Goal: Task Accomplishment & Management: Complete application form

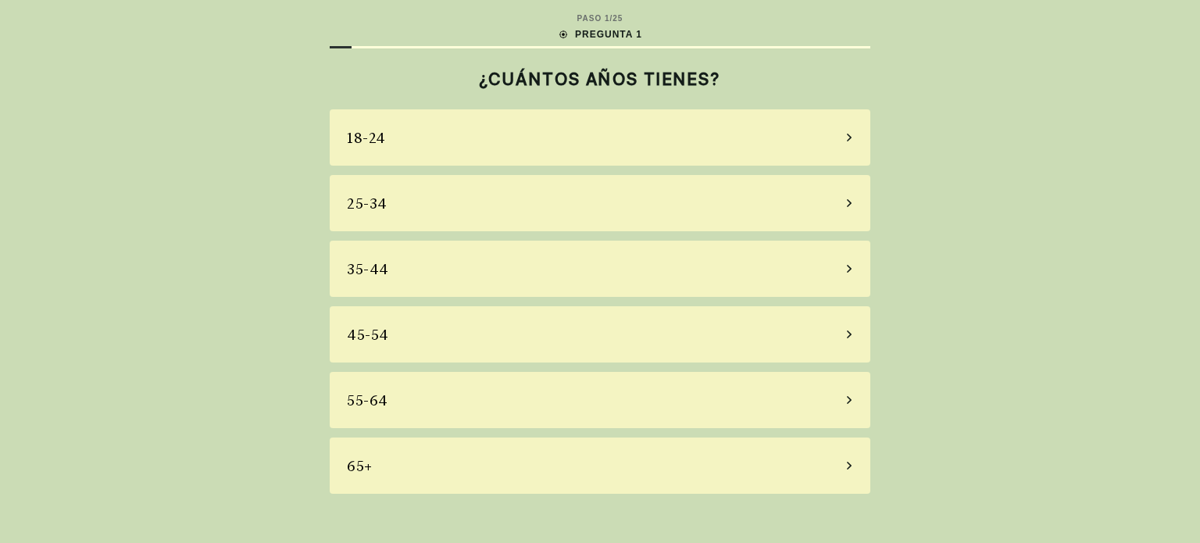
click at [855, 462] on div "65+" at bounding box center [600, 465] width 540 height 56
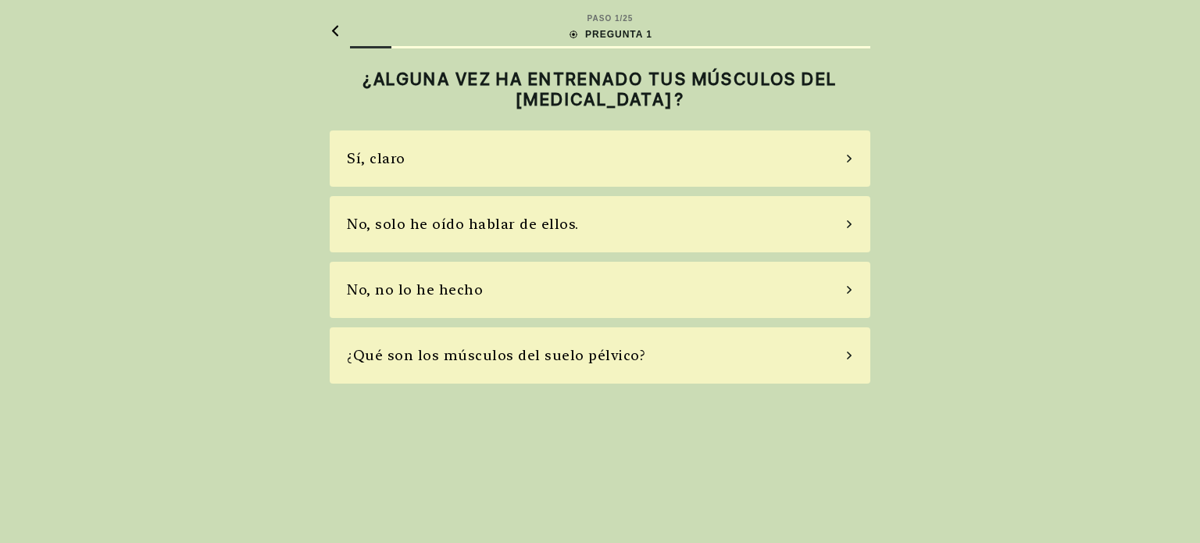
click at [456, 293] on font "No, no lo he hecho" at bounding box center [415, 289] width 136 height 16
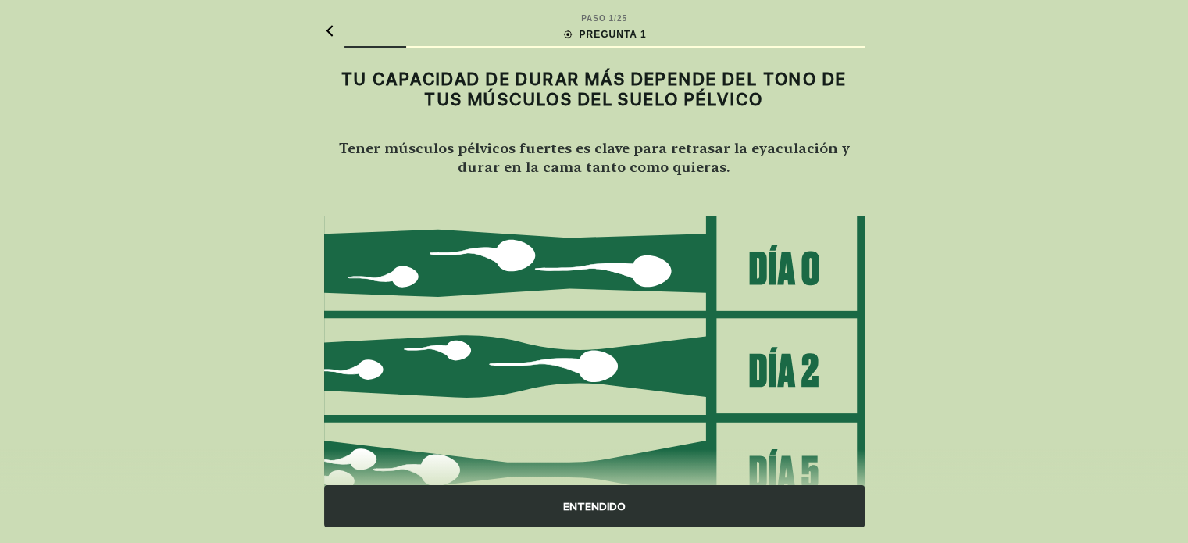
click at [617, 513] on font "ENTENDIDO" at bounding box center [594, 506] width 62 height 16
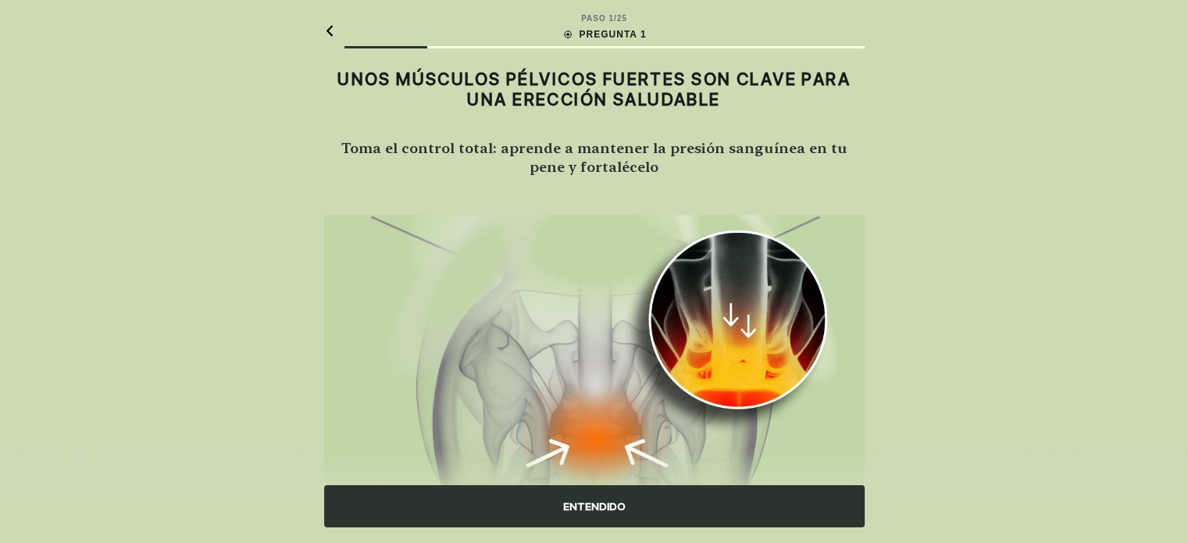
click at [614, 509] on font "ENTENDIDO" at bounding box center [594, 506] width 62 height 12
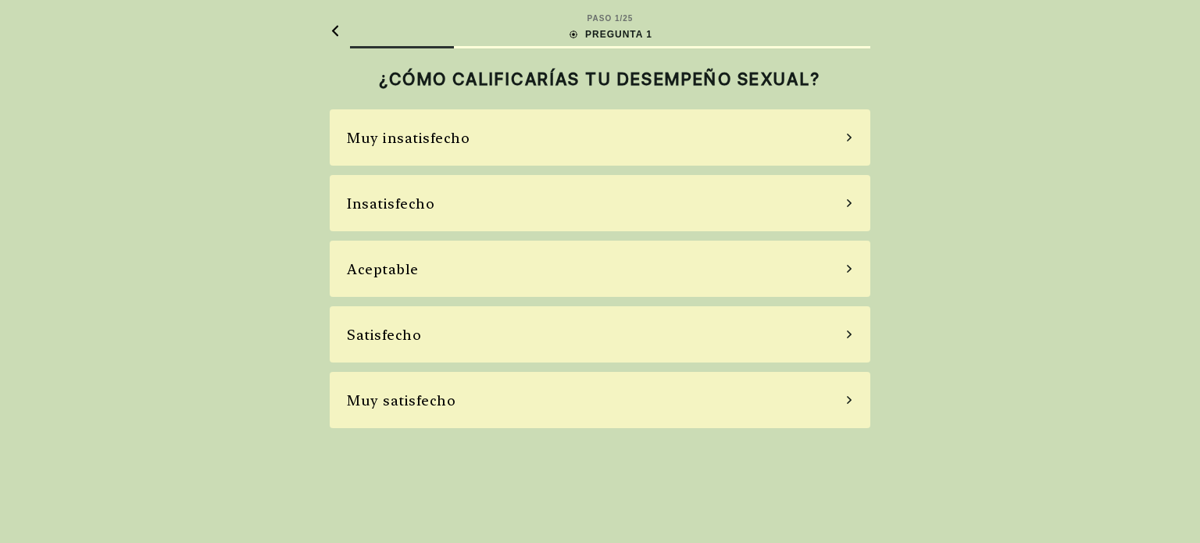
click at [849, 202] on icon at bounding box center [849, 203] width 8 height 14
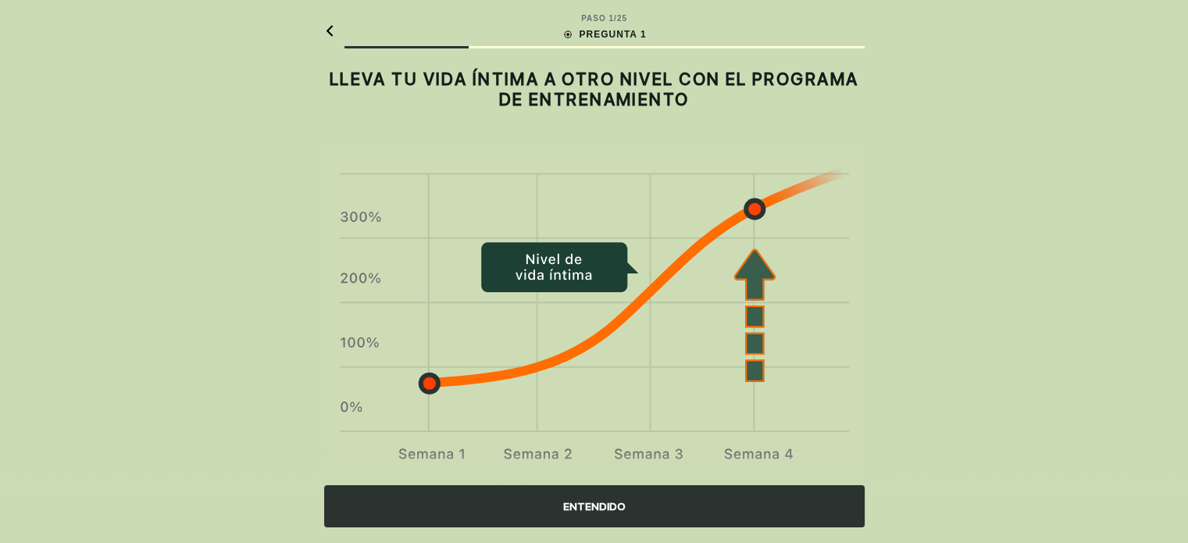
click at [612, 508] on font "ENTENDIDO" at bounding box center [594, 506] width 62 height 12
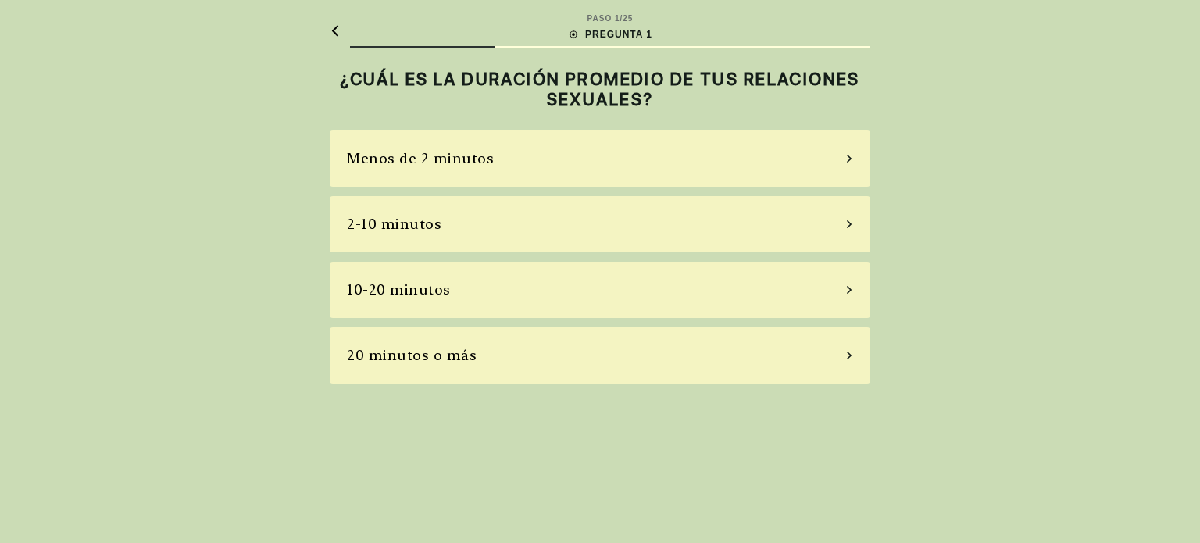
click at [851, 223] on icon at bounding box center [849, 224] width 8 height 14
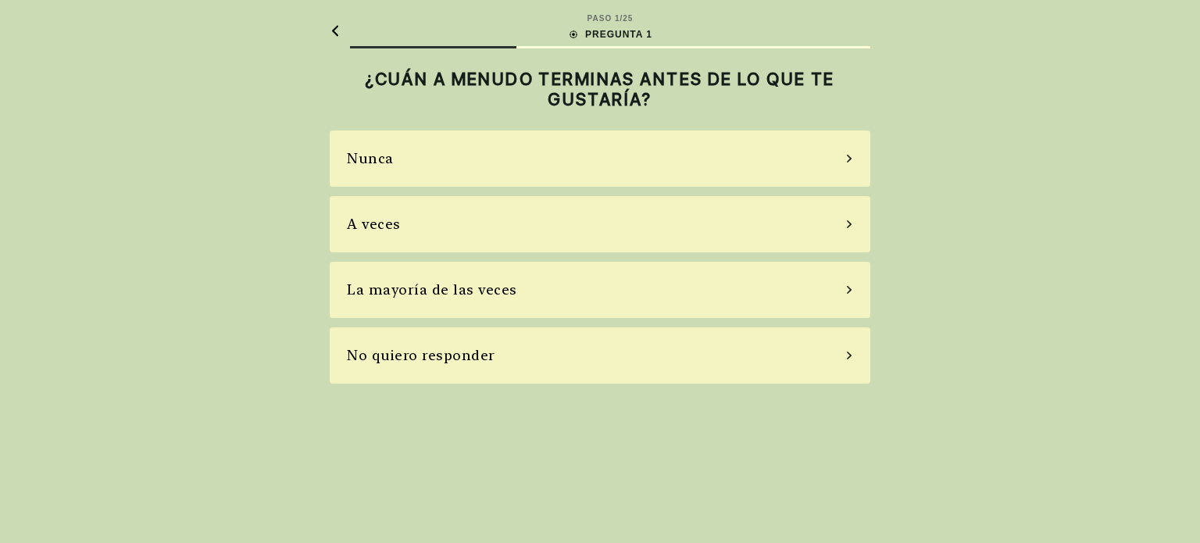
click at [487, 295] on font "La mayoría de las veces" at bounding box center [432, 289] width 170 height 16
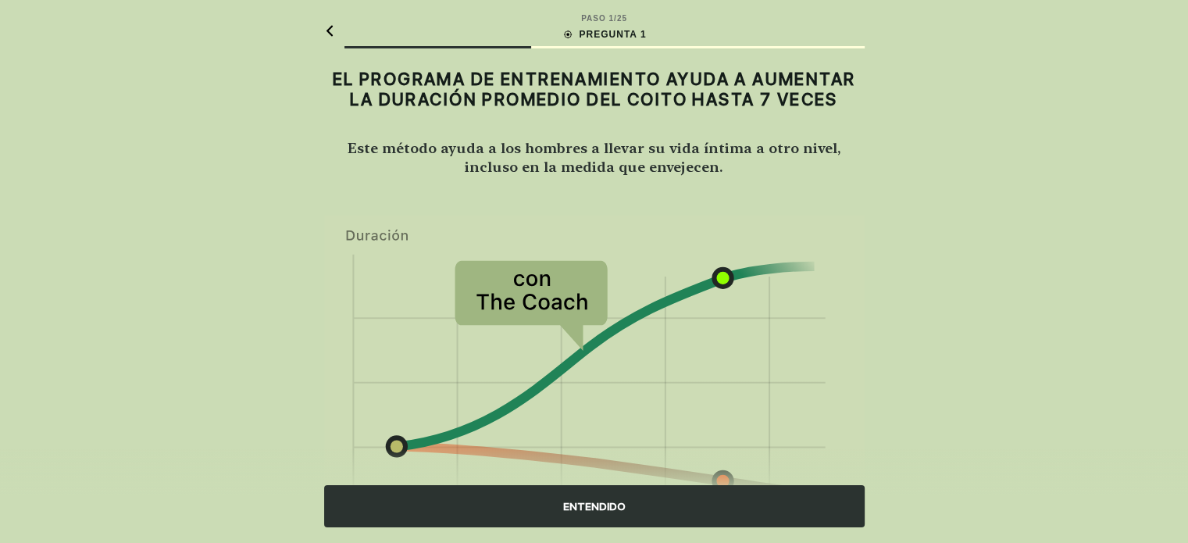
click at [604, 505] on font "ENTENDIDO" at bounding box center [594, 506] width 62 height 12
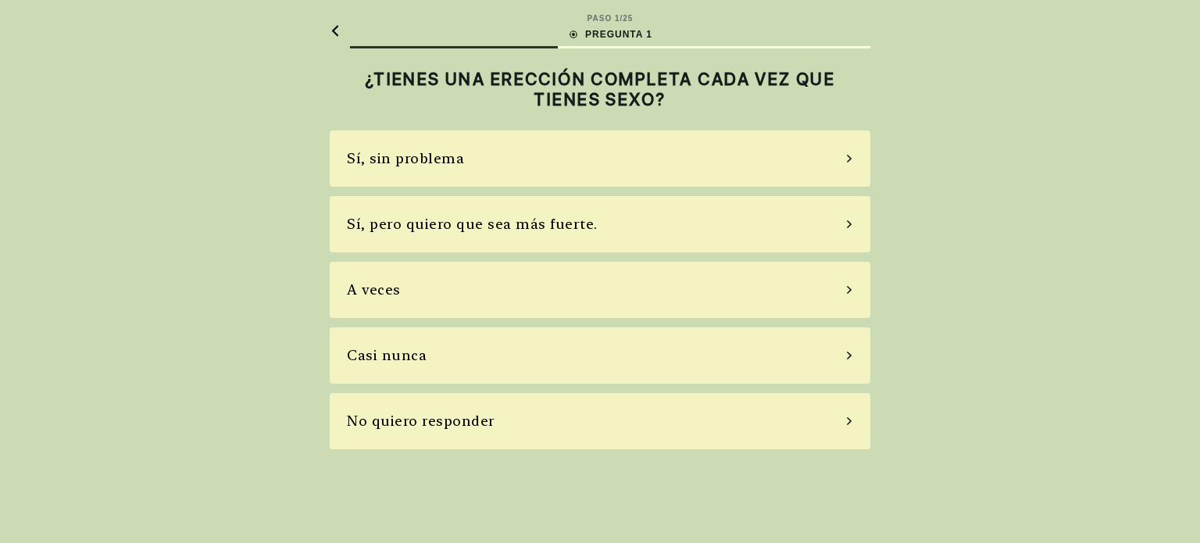
click at [386, 287] on font "A veces" at bounding box center [374, 289] width 54 height 16
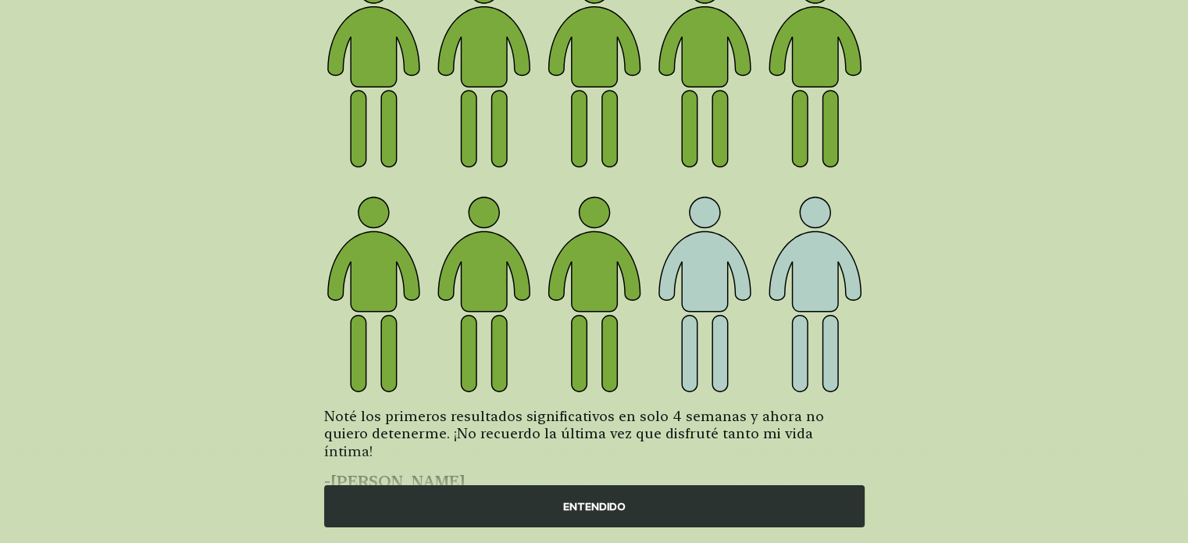
scroll to position [216, 0]
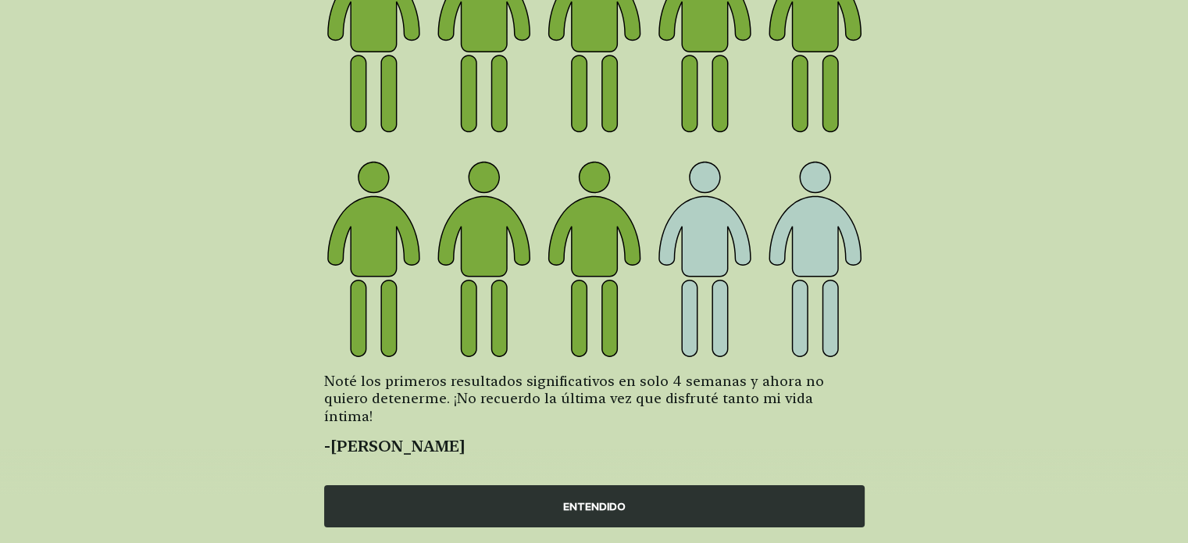
click at [599, 508] on font "ENTENDIDO" at bounding box center [594, 506] width 62 height 12
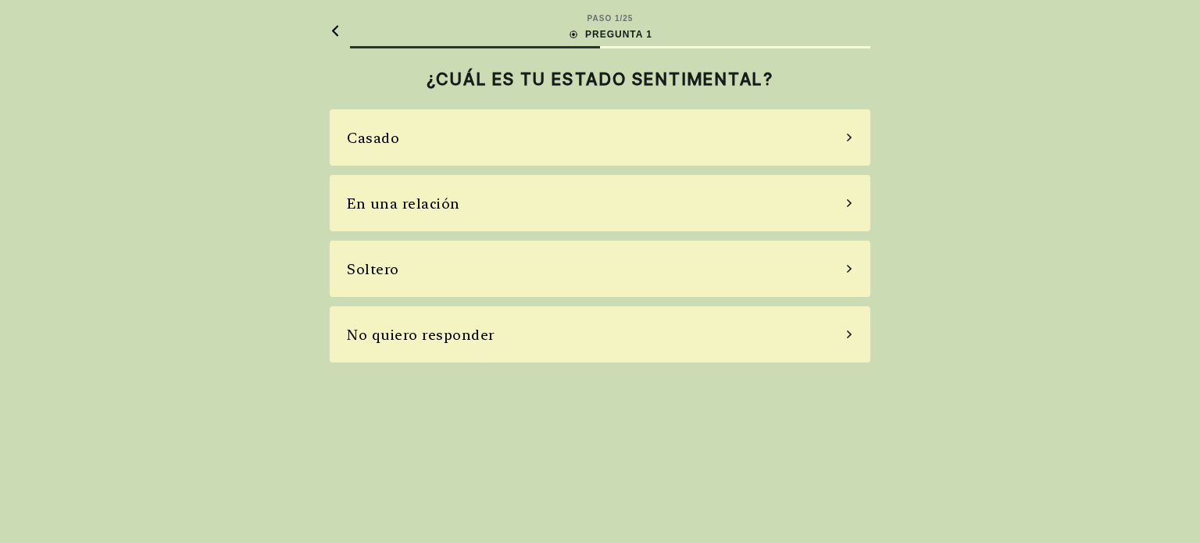
click at [850, 140] on icon at bounding box center [849, 137] width 8 height 14
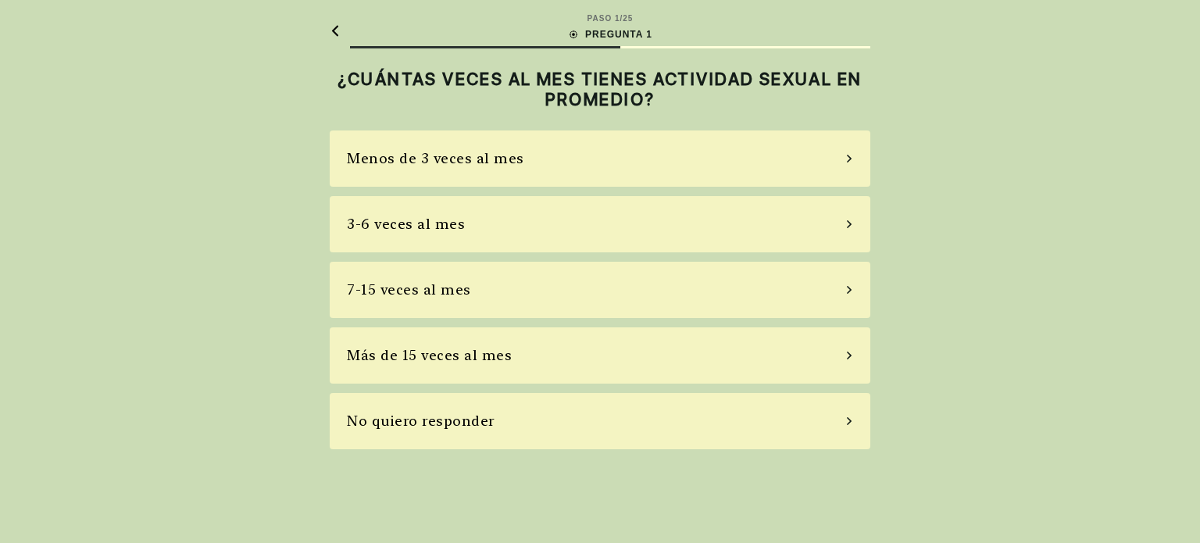
click at [464, 424] on font "No quiero responder" at bounding box center [421, 420] width 148 height 16
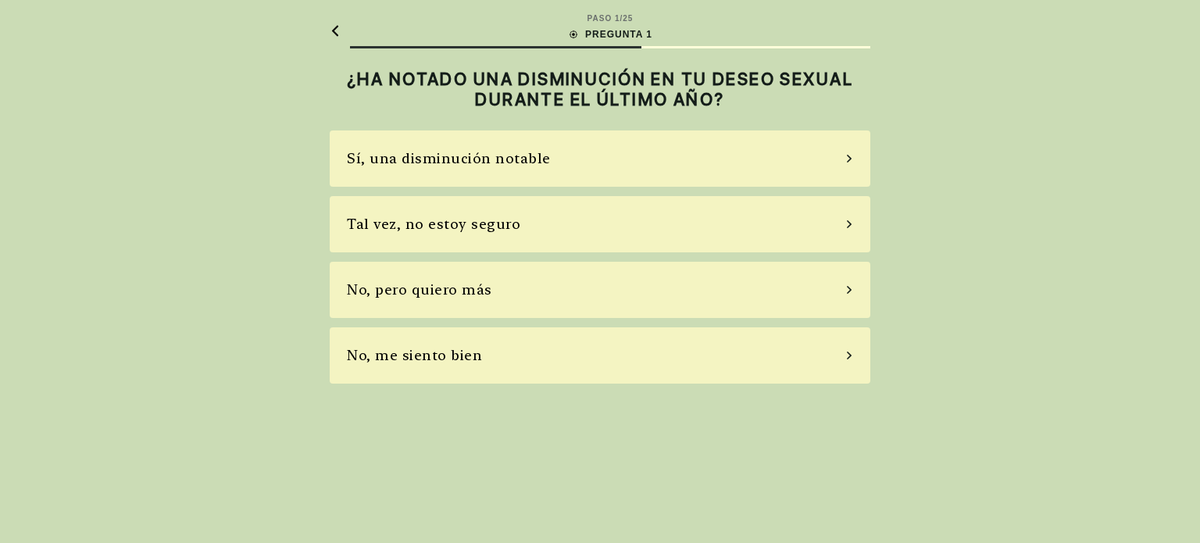
click at [835, 151] on div "Sí, una disminución notable" at bounding box center [600, 158] width 540 height 56
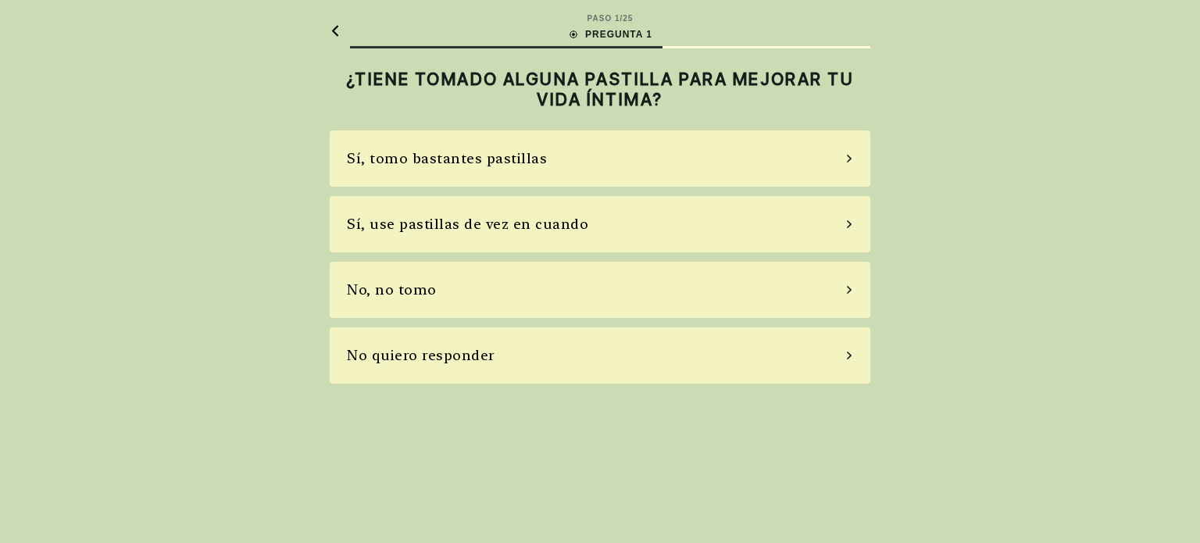
click at [847, 224] on icon at bounding box center [849, 224] width 8 height 14
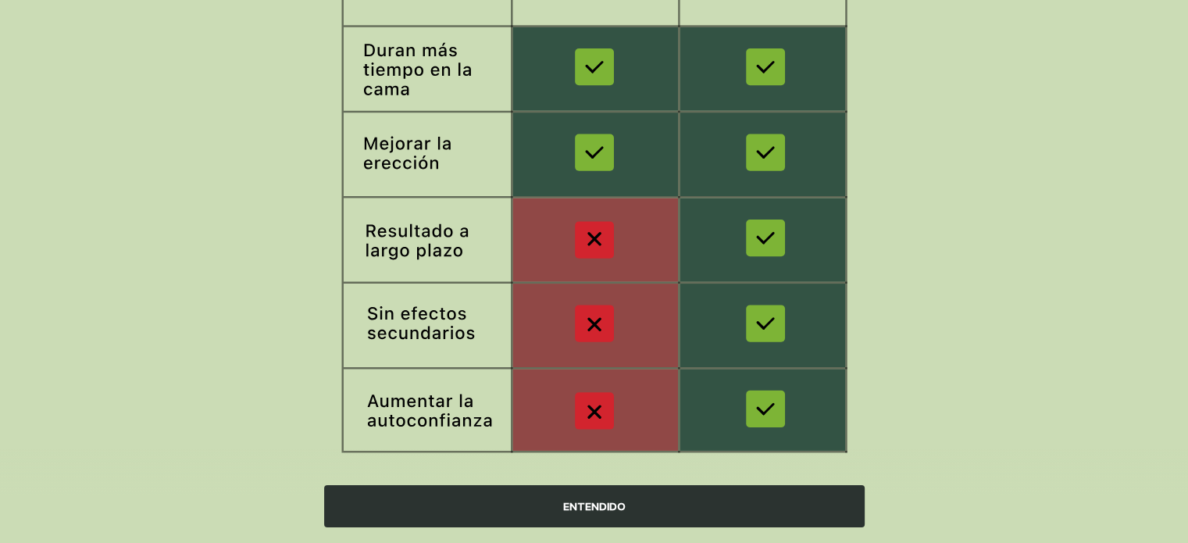
scroll to position [286, 0]
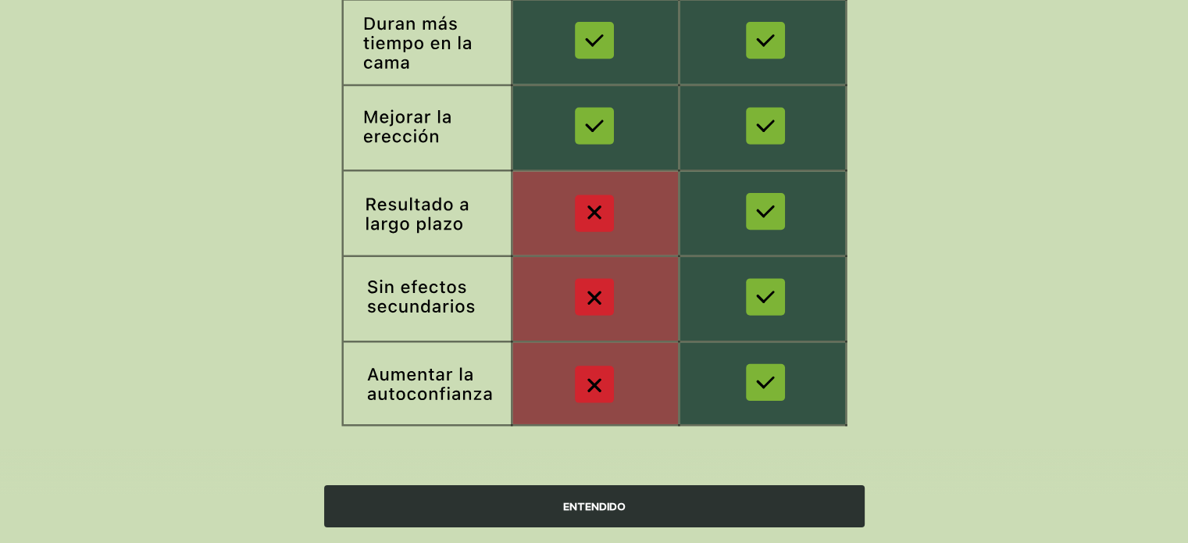
click at [587, 501] on font "ENTENDIDO" at bounding box center [594, 506] width 62 height 12
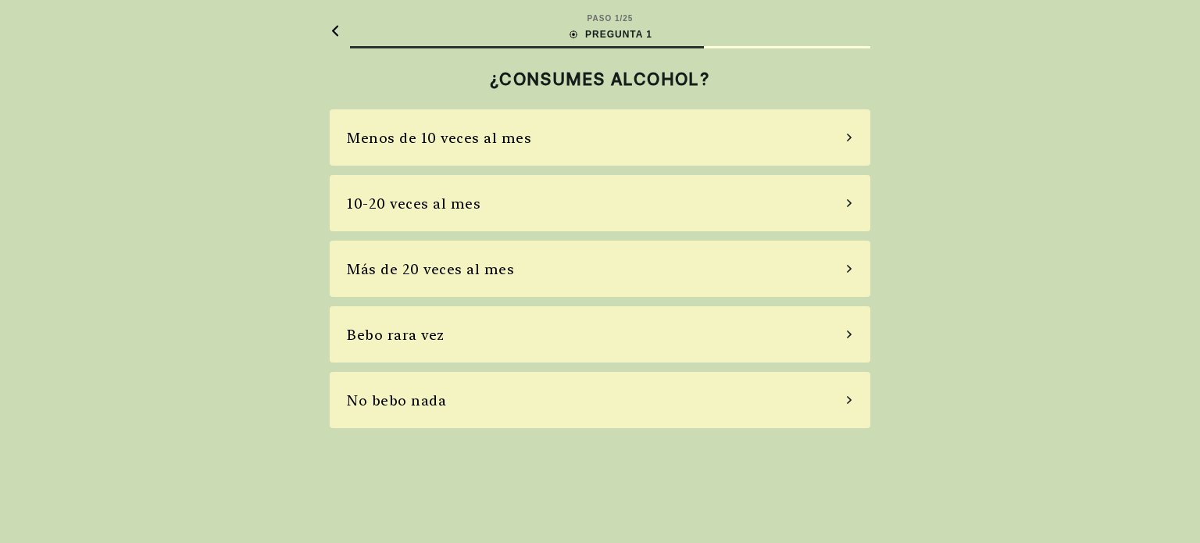
click at [494, 268] on font "Más de 20 veces al mes" at bounding box center [430, 269] width 167 height 16
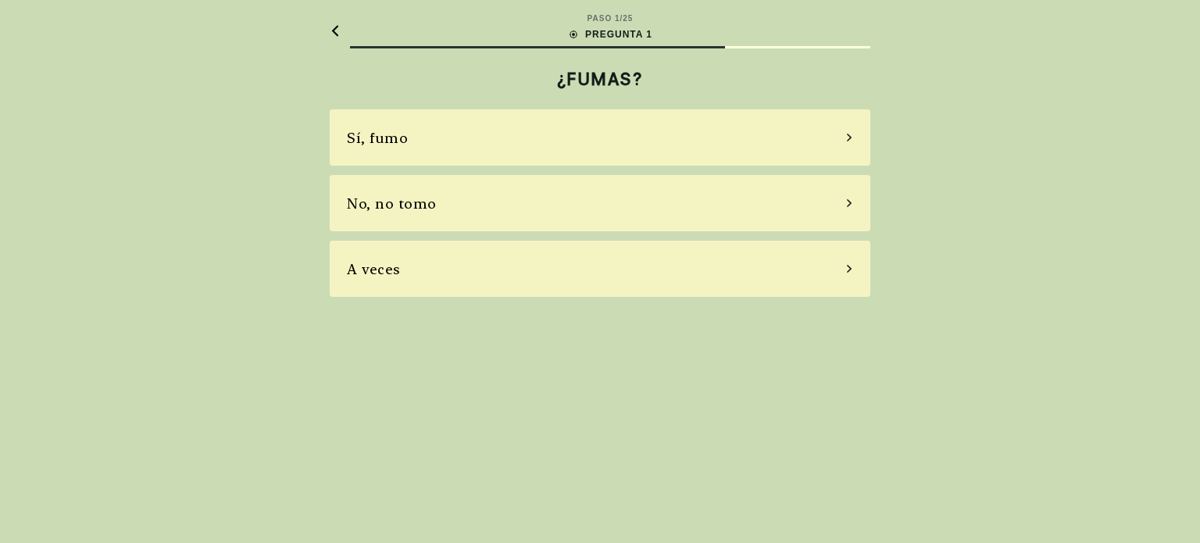
click at [397, 201] on font "No, no tomo" at bounding box center [392, 203] width 90 height 16
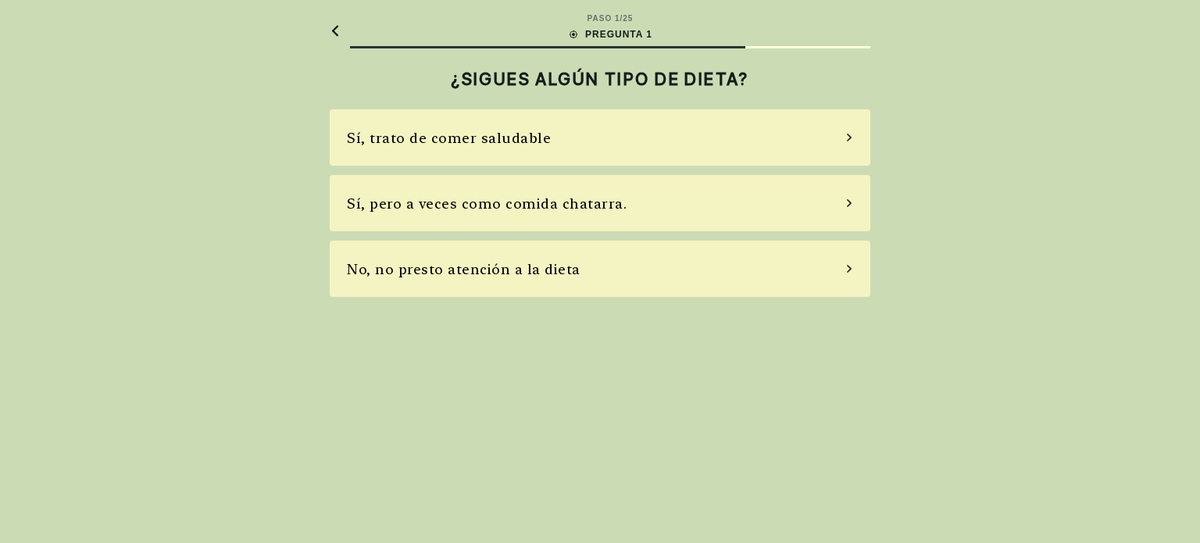
click at [845, 199] on icon at bounding box center [849, 203] width 8 height 14
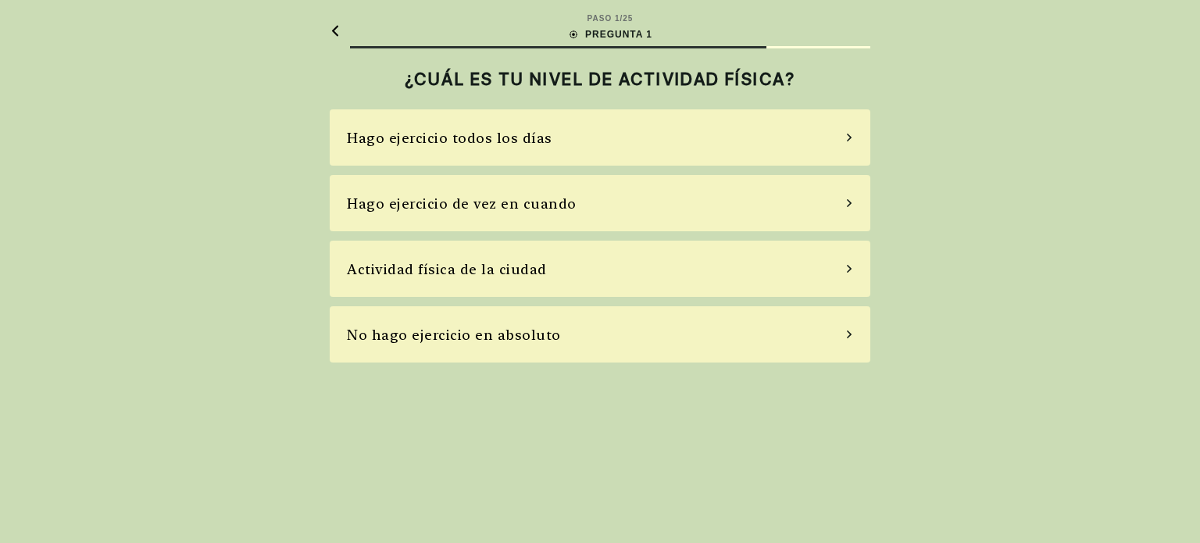
click at [487, 268] on font "Actividad física de la ciudad" at bounding box center [447, 269] width 200 height 16
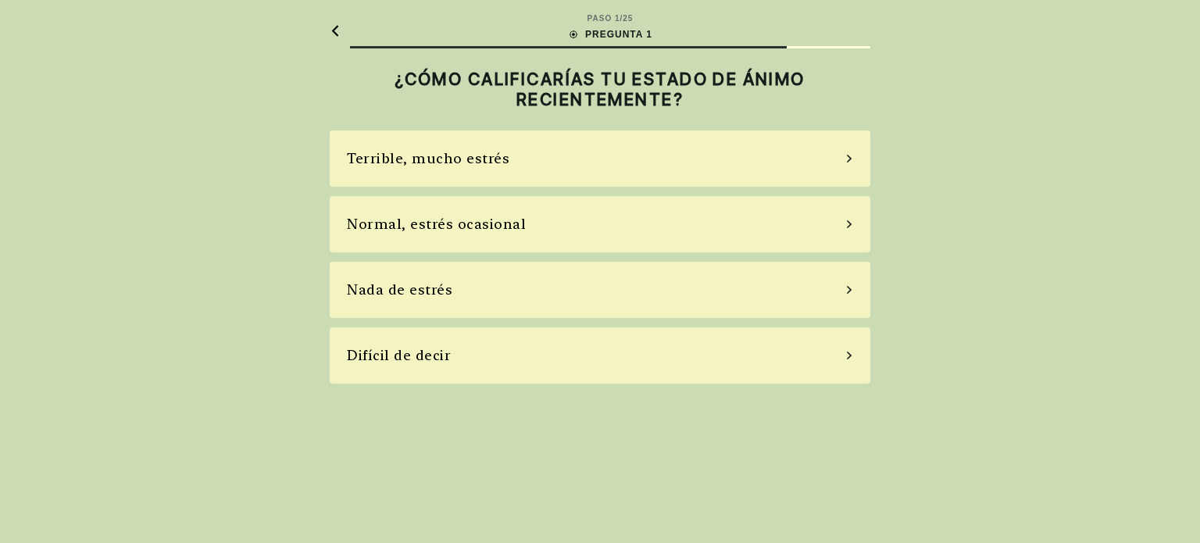
click at [419, 355] on font "Difícil de decir" at bounding box center [399, 355] width 104 height 16
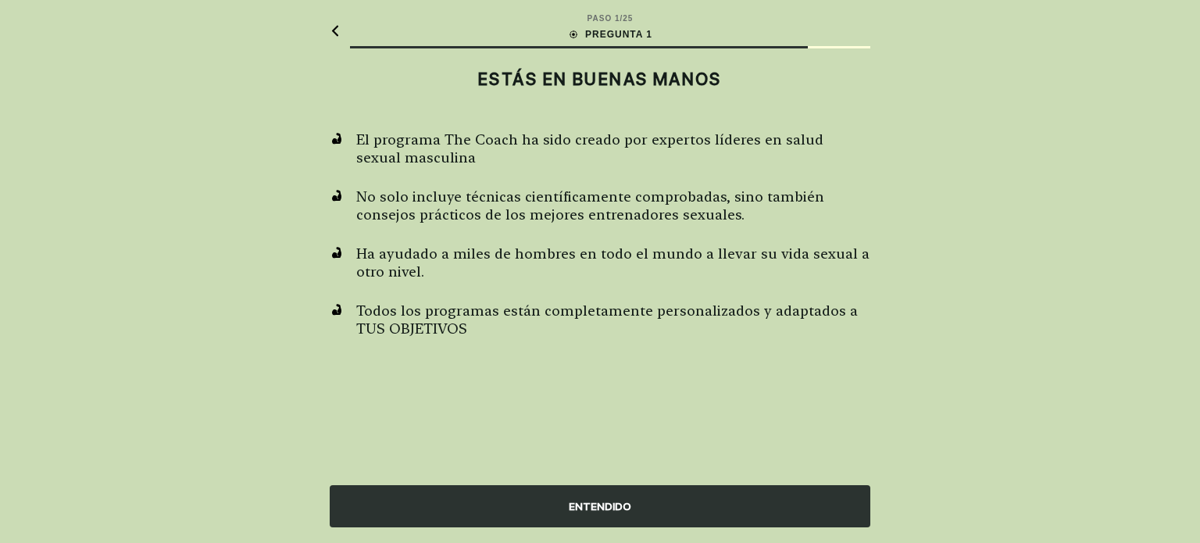
click at [597, 505] on font "ENTENDIDO" at bounding box center [600, 506] width 62 height 12
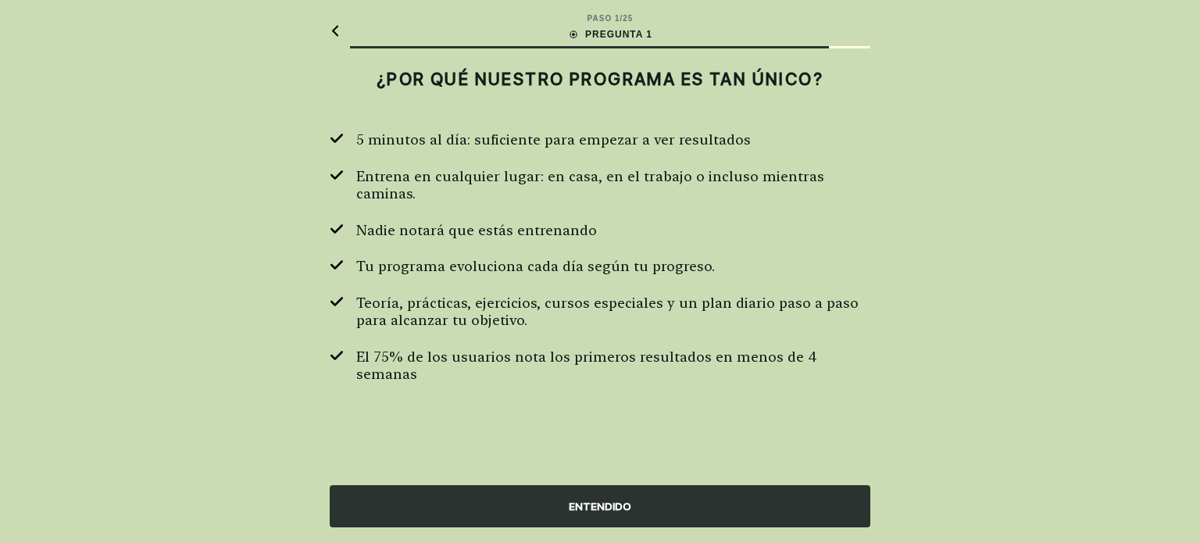
click at [598, 505] on font "ENTENDIDO" at bounding box center [600, 506] width 62 height 12
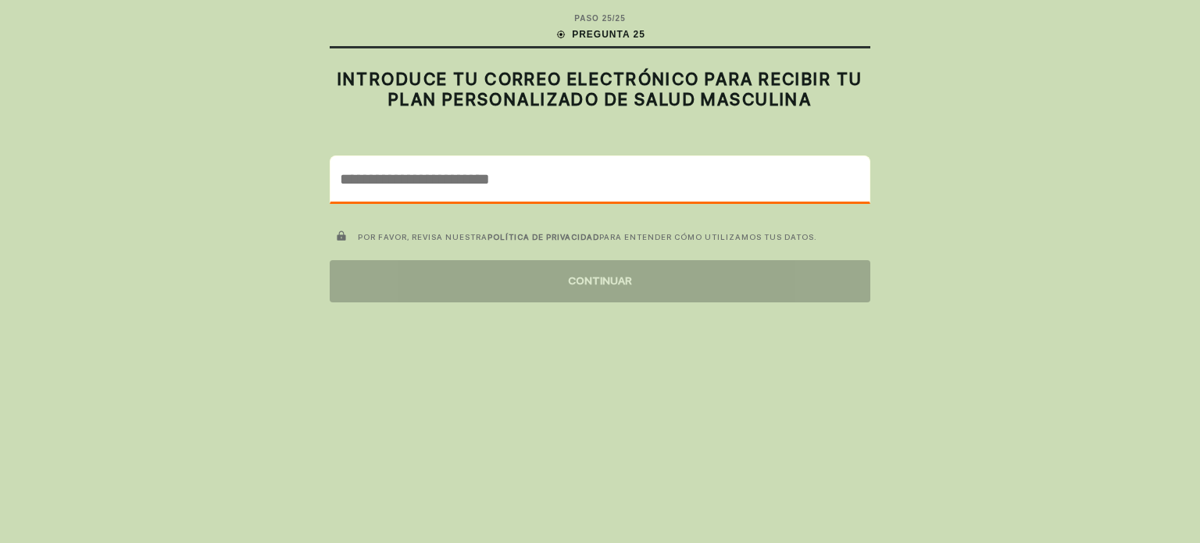
click at [340, 181] on input "email" at bounding box center [599, 178] width 539 height 45
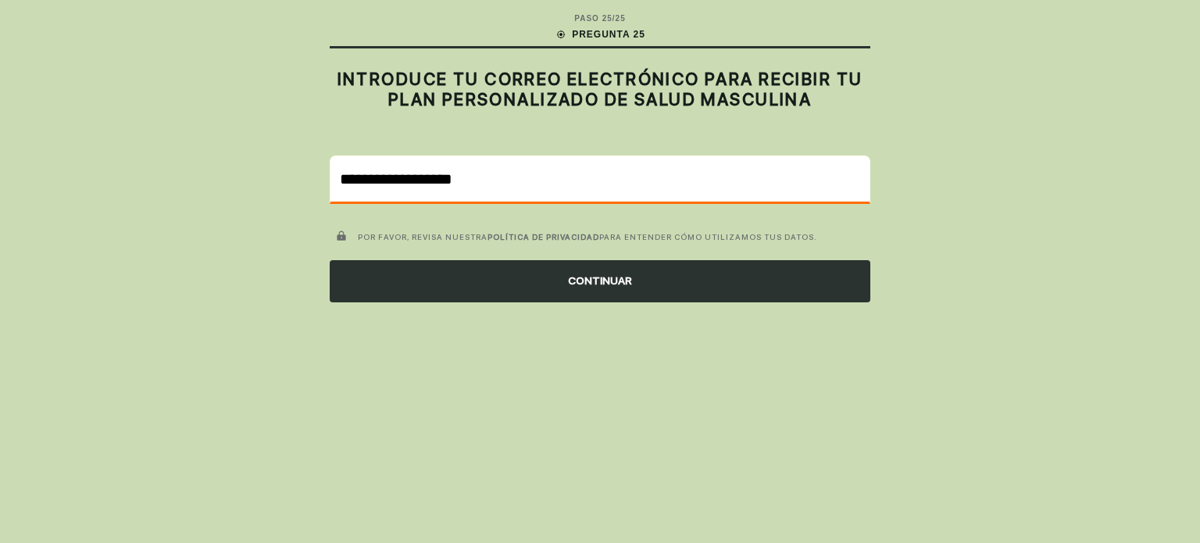
type input "**********"
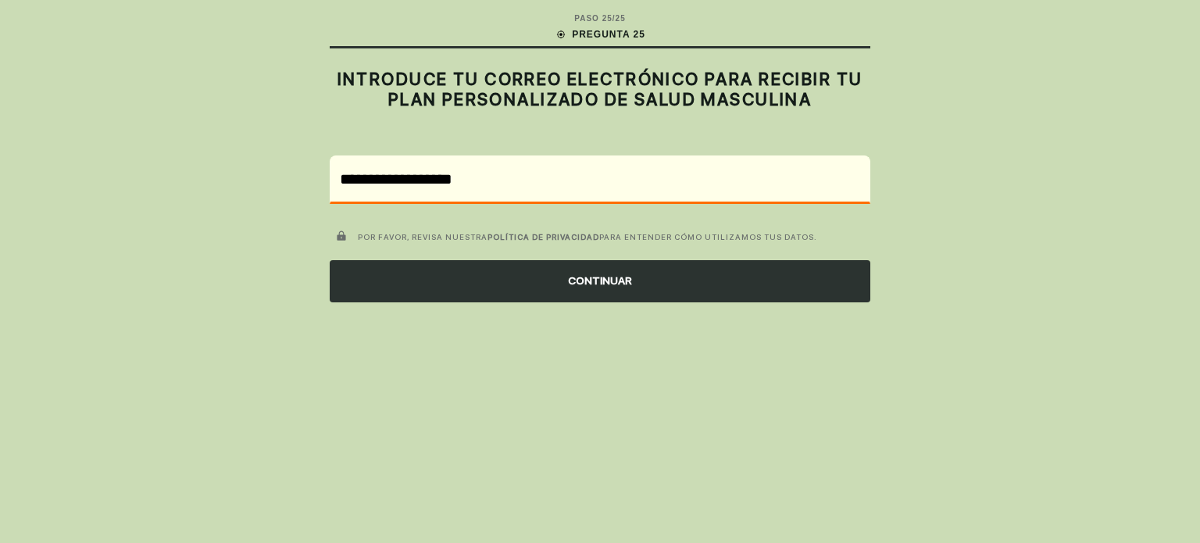
click at [619, 281] on font "CONTINUAR" at bounding box center [600, 280] width 64 height 12
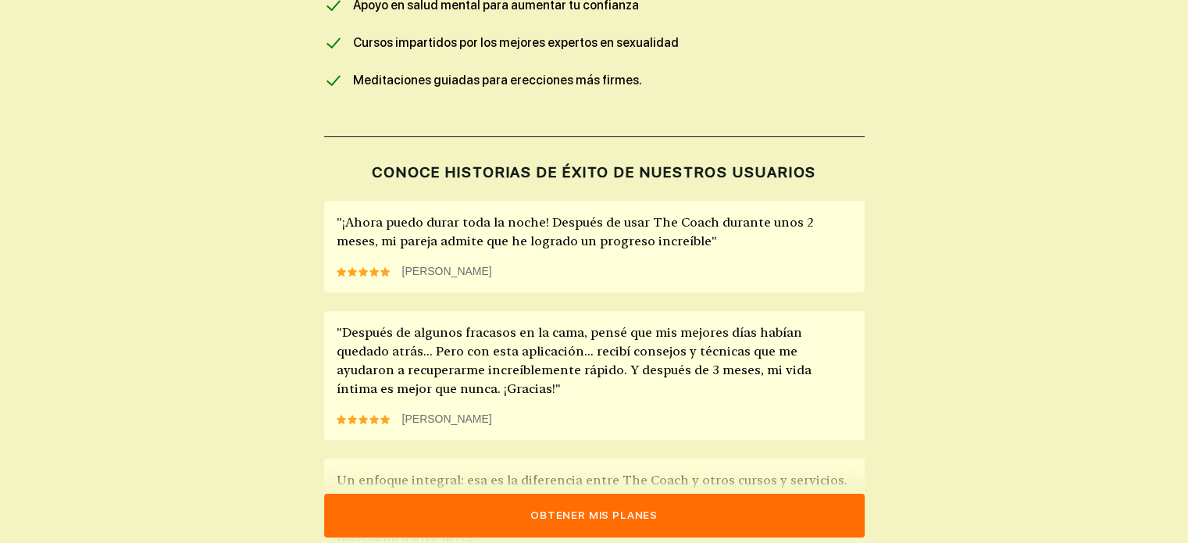
scroll to position [1093, 0]
